Goal: Check status: Check status

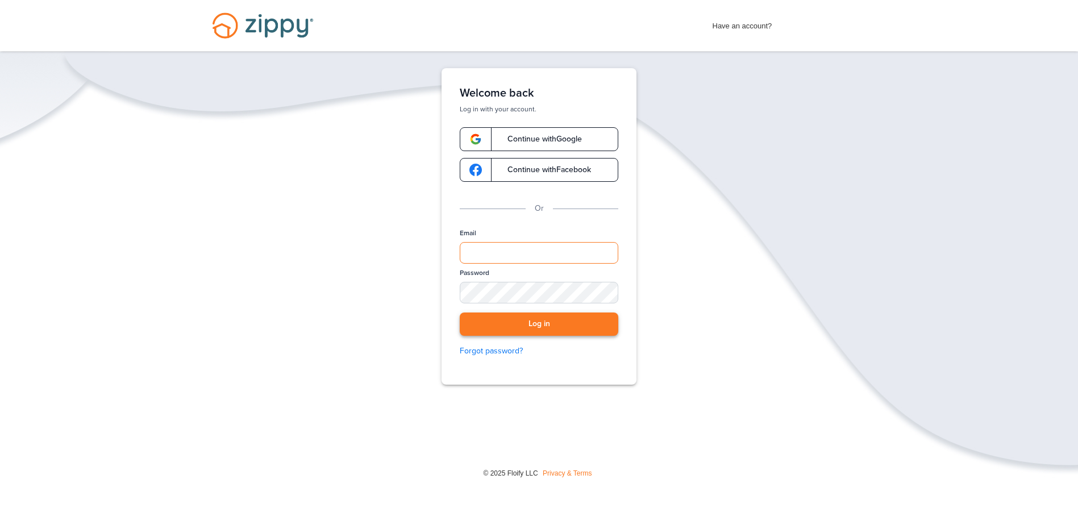
type input "**********"
click at [545, 327] on button "Log in" at bounding box center [539, 324] width 159 height 23
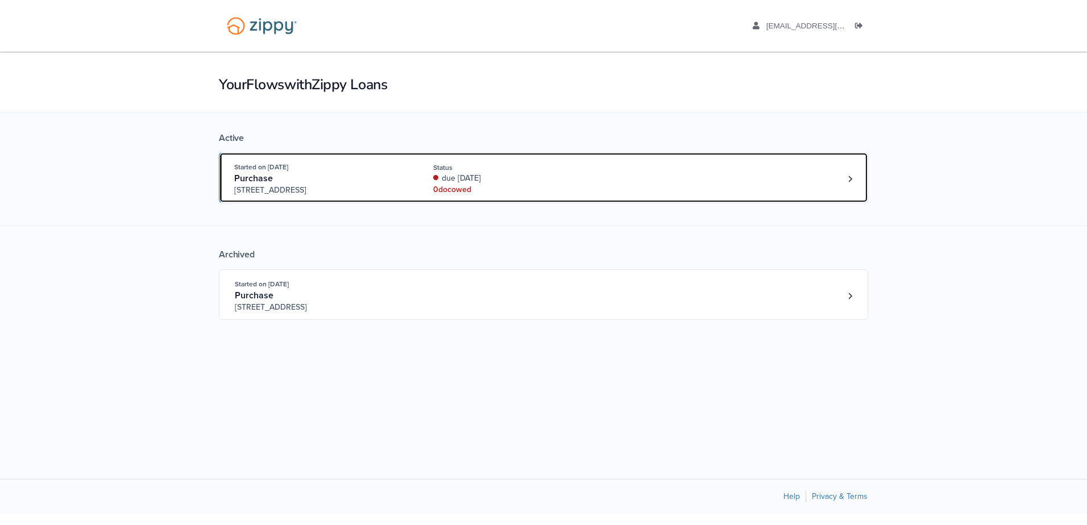
click at [478, 176] on div "due [DATE]" at bounding box center [509, 178] width 152 height 11
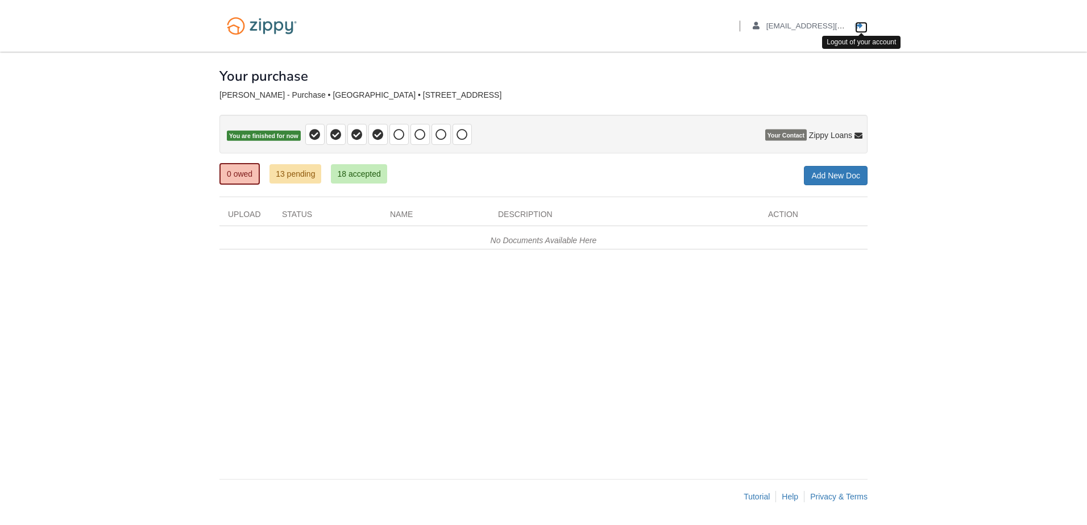
click at [861, 26] on icon "Log out" at bounding box center [859, 26] width 8 height 8
